Goal: Purchase product/service

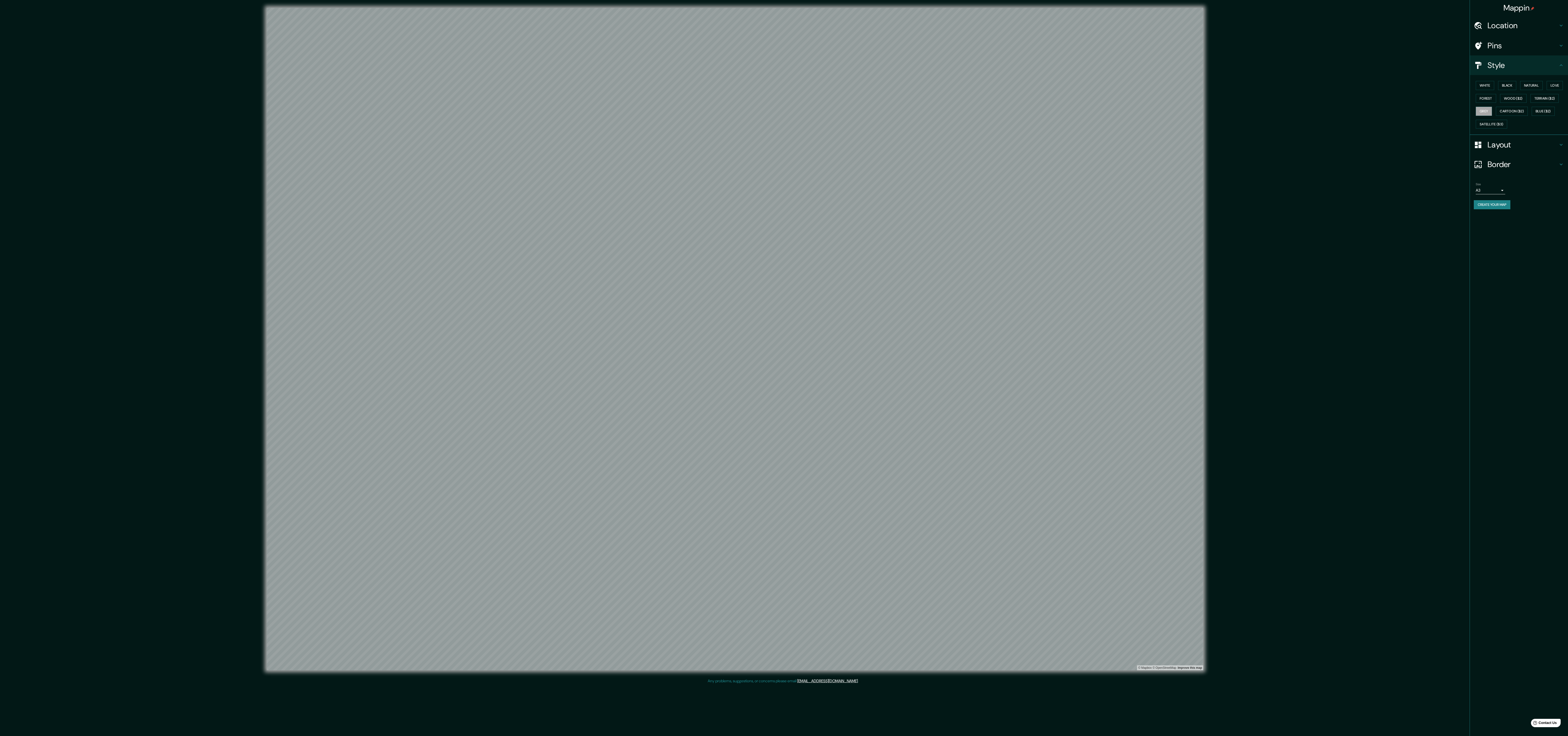
click at [1506, 31] on div "Location" at bounding box center [1518, 25] width 98 height 19
click at [1515, 47] on input "Pichanaqui, Departamento de [GEOGRAPHIC_DATA], [GEOGRAPHIC_DATA]" at bounding box center [1521, 51] width 94 height 9
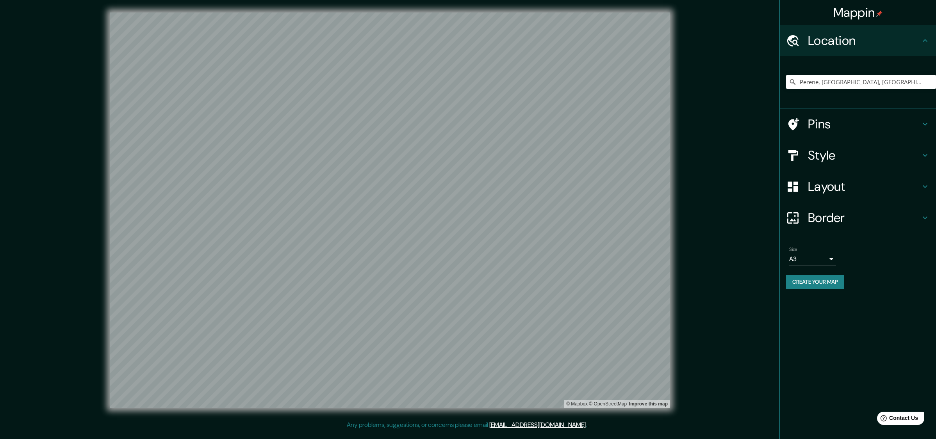
click at [718, 132] on div "© Mapbox © OpenStreetMap Improve this map" at bounding box center [390, 210] width 842 height 396
click at [842, 82] on input "Perene, [GEOGRAPHIC_DATA], [GEOGRAPHIC_DATA]" at bounding box center [861, 82] width 150 height 14
click at [873, 80] on input "Perene, [GEOGRAPHIC_DATA], [GEOGRAPHIC_DATA]" at bounding box center [861, 82] width 150 height 14
click at [811, 81] on input "Perene, [GEOGRAPHIC_DATA], [GEOGRAPHIC_DATA]" at bounding box center [861, 82] width 150 height 14
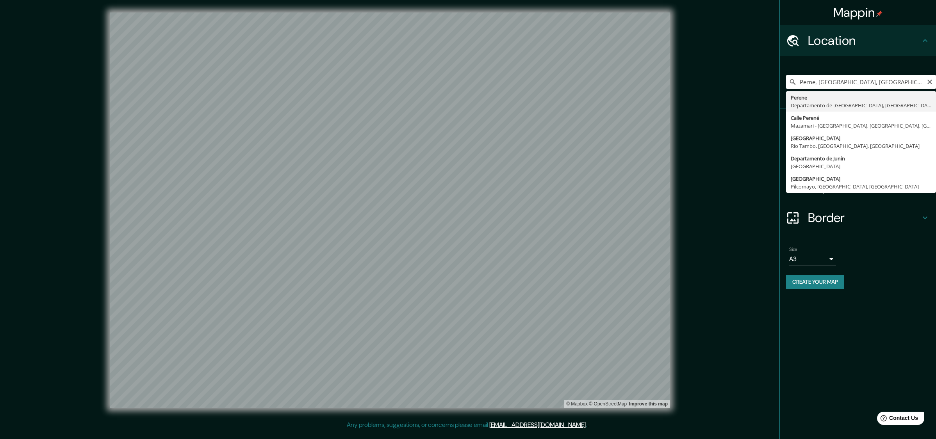
type input "Perene, [GEOGRAPHIC_DATA], [GEOGRAPHIC_DATA]"
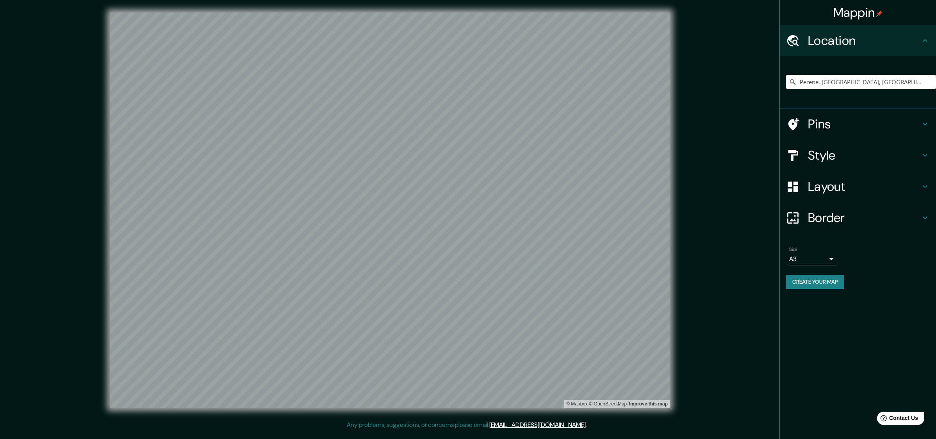
click at [857, 188] on h4 "Layout" at bounding box center [864, 187] width 112 height 16
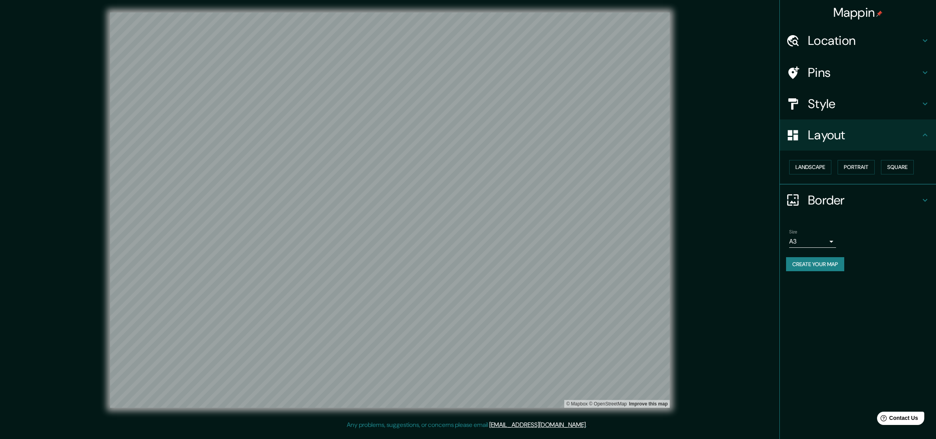
click at [839, 100] on h4 "Style" at bounding box center [864, 104] width 112 height 16
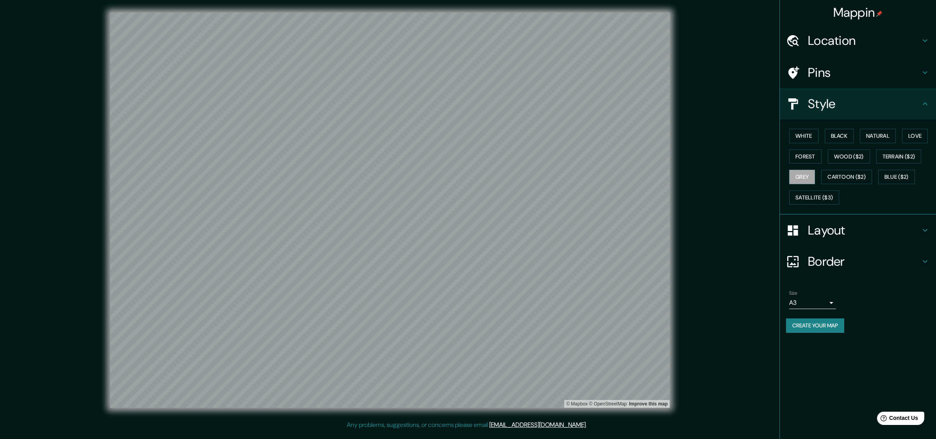
click at [841, 198] on div "White Black Natural Love Forest Wood ($2) Terrain ($2) Grey Cartoon ($2) Blue (…" at bounding box center [861, 167] width 150 height 82
click at [831, 202] on button "Satellite ($3)" at bounding box center [814, 198] width 50 height 14
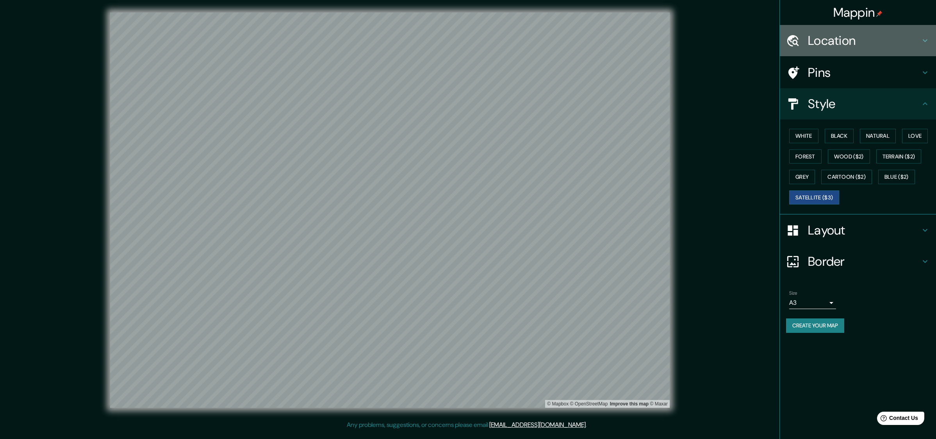
click at [848, 40] on h4 "Location" at bounding box center [864, 41] width 112 height 16
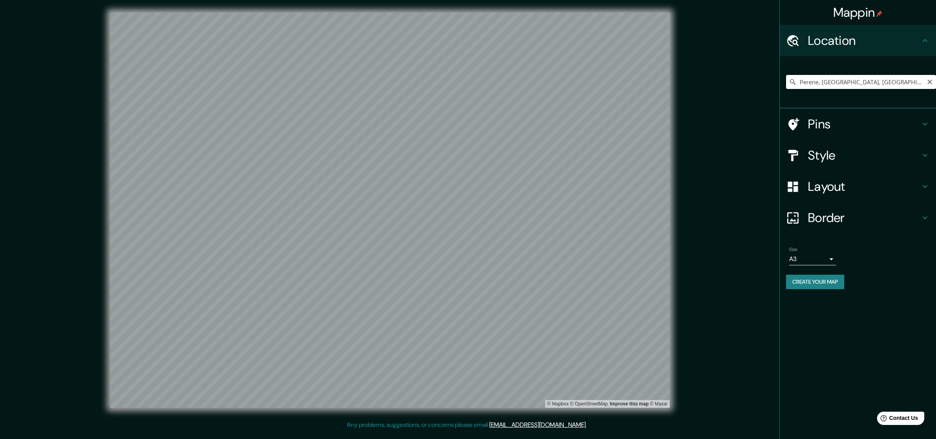
drag, startPoint x: 816, startPoint y: 81, endPoint x: 828, endPoint y: 103, distance: 25.4
click at [819, 86] on input "Perene, [GEOGRAPHIC_DATA], [GEOGRAPHIC_DATA]" at bounding box center [861, 82] width 150 height 14
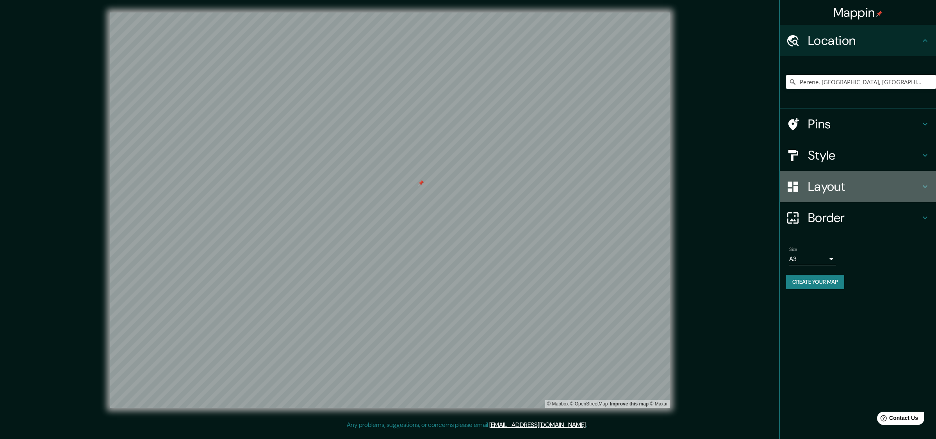
click at [846, 182] on h4 "Layout" at bounding box center [864, 187] width 112 height 16
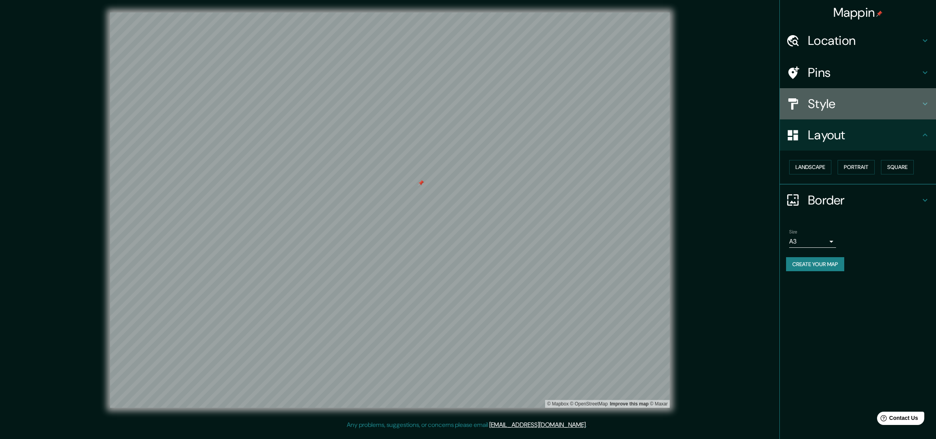
click at [838, 100] on h4 "Style" at bounding box center [864, 104] width 112 height 16
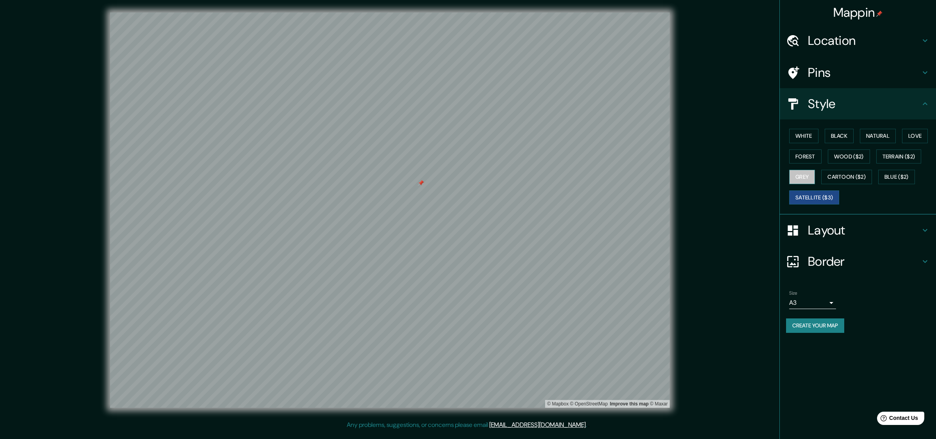
click at [810, 176] on button "Grey" at bounding box center [802, 177] width 26 height 14
click at [816, 193] on button "Satellite ($3)" at bounding box center [814, 198] width 50 height 14
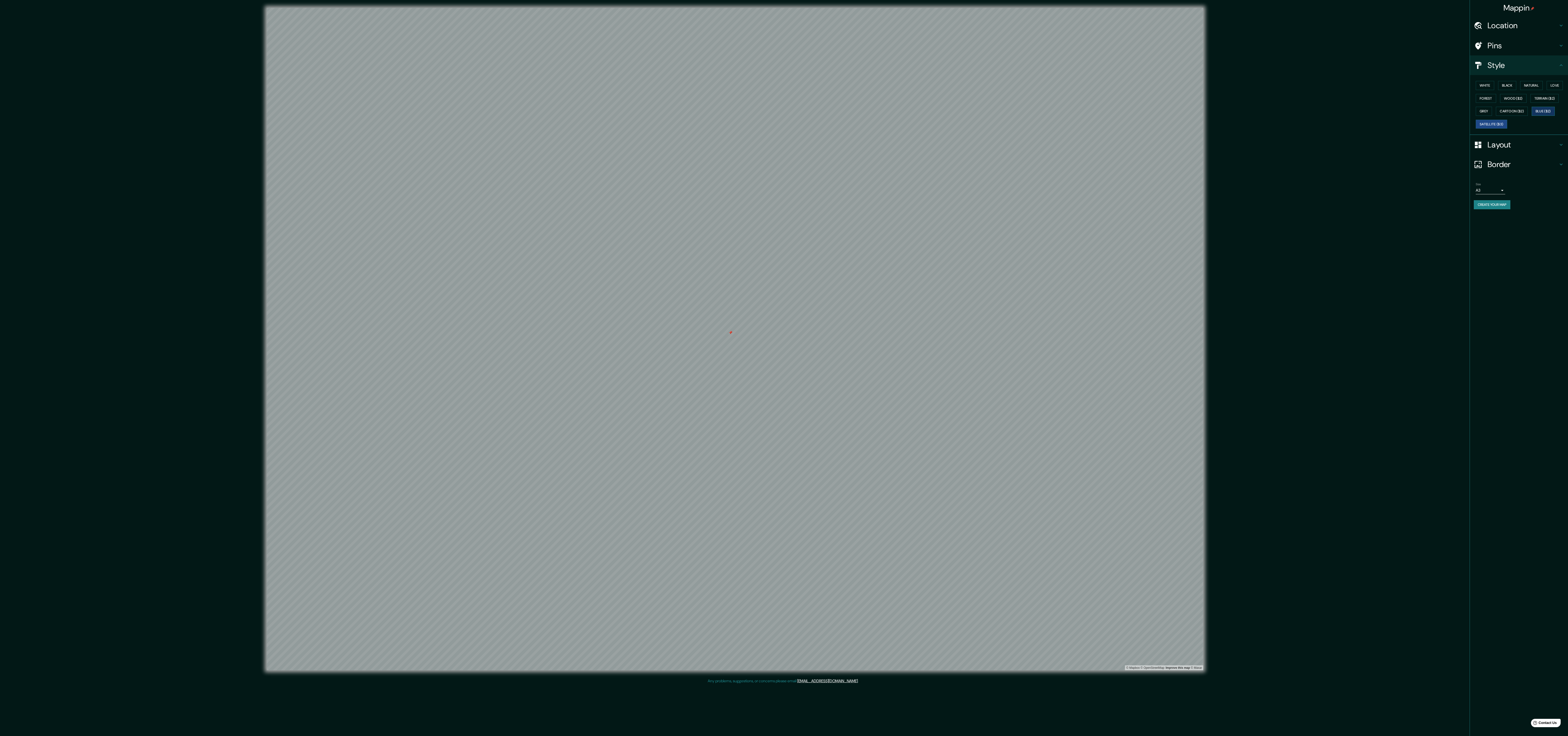
click at [1532, 116] on button "Blue ($2)" at bounding box center [1543, 111] width 23 height 9
click at [1511, 94] on div "White Black Natural Love Forest Wood ($2) Terrain ($2) Grey Cartoon ($2) Blue (…" at bounding box center [1521, 105] width 94 height 51
click at [1530, 103] on button "Terrain ($2)" at bounding box center [1544, 99] width 28 height 9
click at [1492, 115] on button "Grey" at bounding box center [1484, 111] width 16 height 9
click at [1507, 129] on button "Satellite ($3)" at bounding box center [1491, 124] width 31 height 9
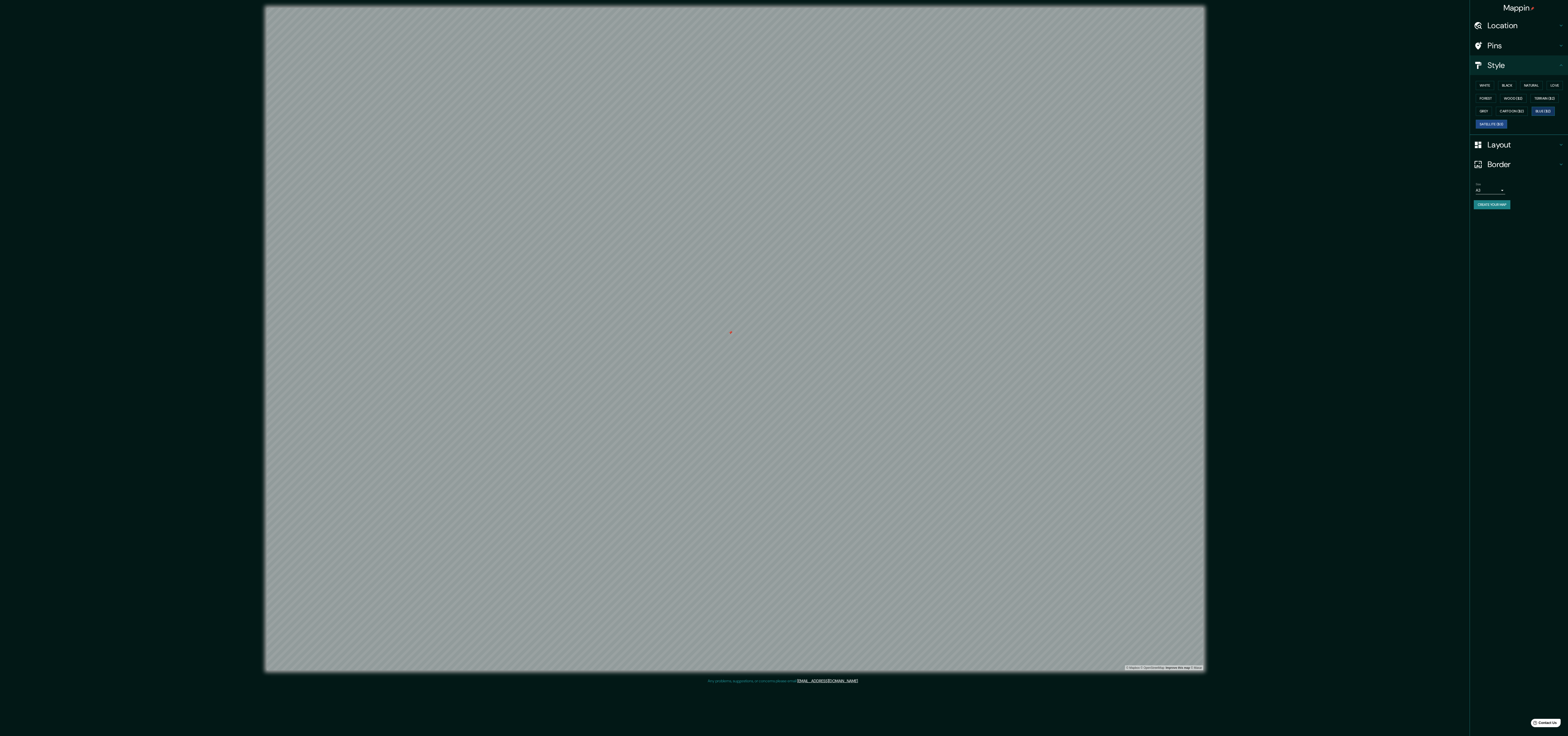
click at [1532, 116] on button "Blue ($2)" at bounding box center [1543, 111] width 23 height 9
click at [1530, 103] on button "Terrain ($2)" at bounding box center [1544, 99] width 28 height 9
click at [1492, 114] on button "Grey" at bounding box center [1484, 111] width 16 height 9
